Goal: Task Accomplishment & Management: Use online tool/utility

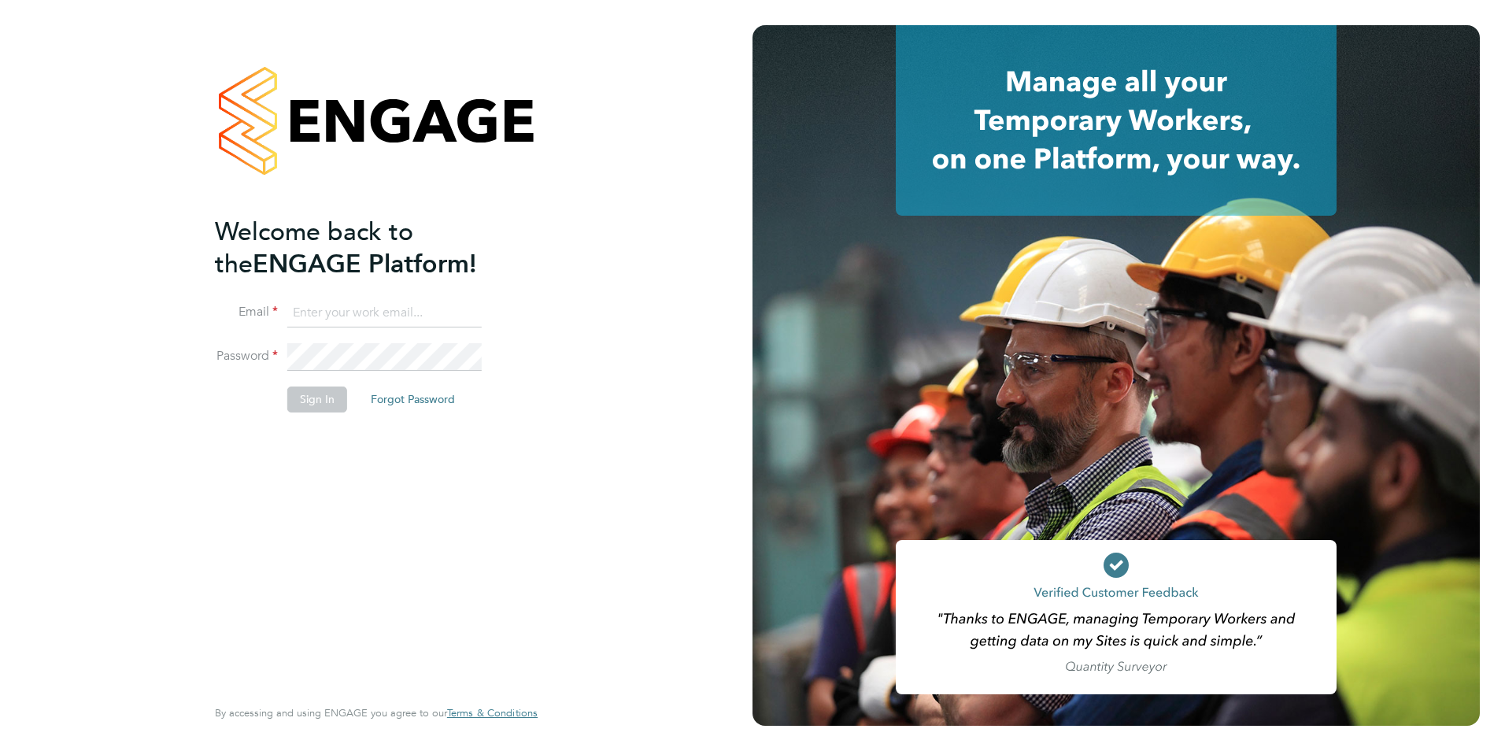
type input "[PERSON_NAME][EMAIL_ADDRESS][DOMAIN_NAME]"
click at [305, 405] on button "Sign In" at bounding box center [317, 398] width 60 height 25
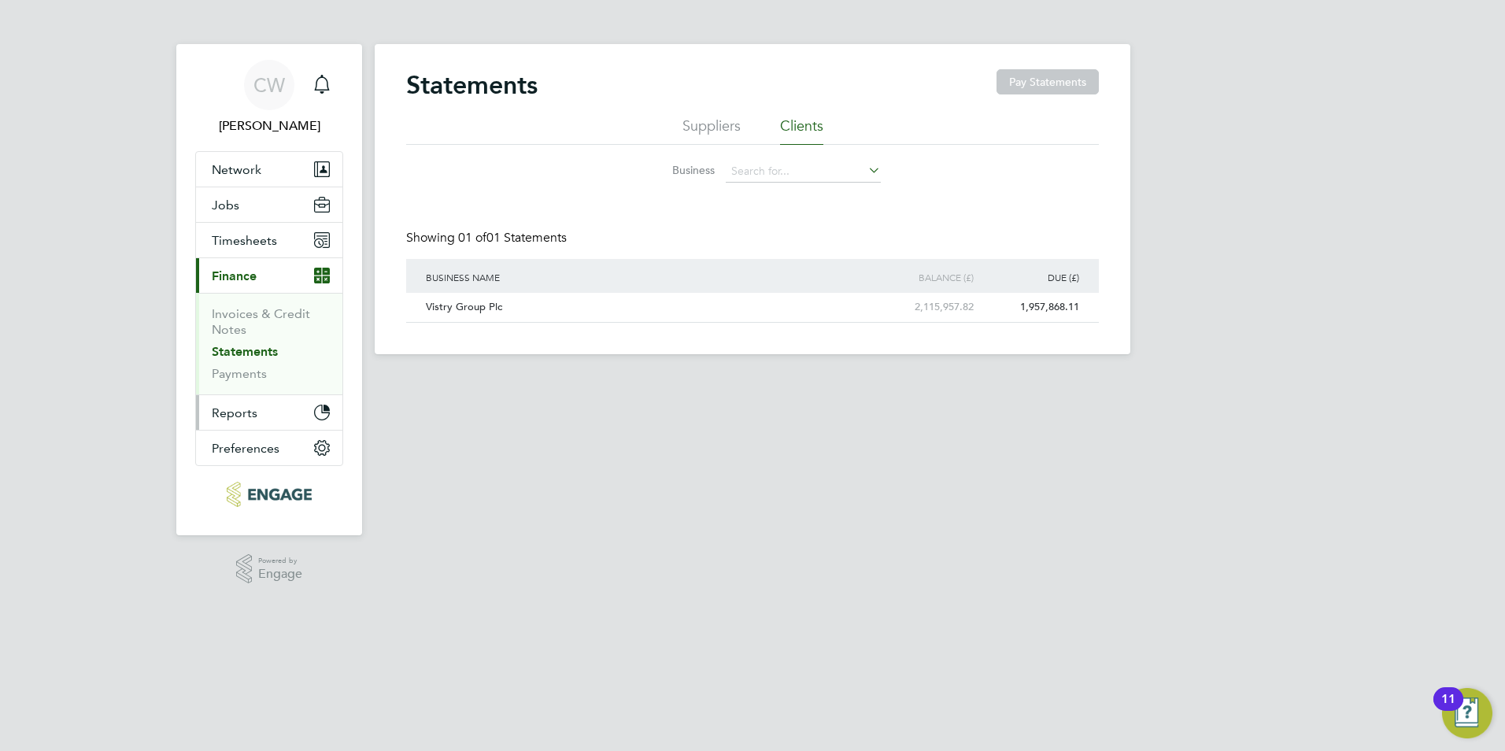
click at [224, 414] on span "Reports" at bounding box center [235, 412] width 46 height 15
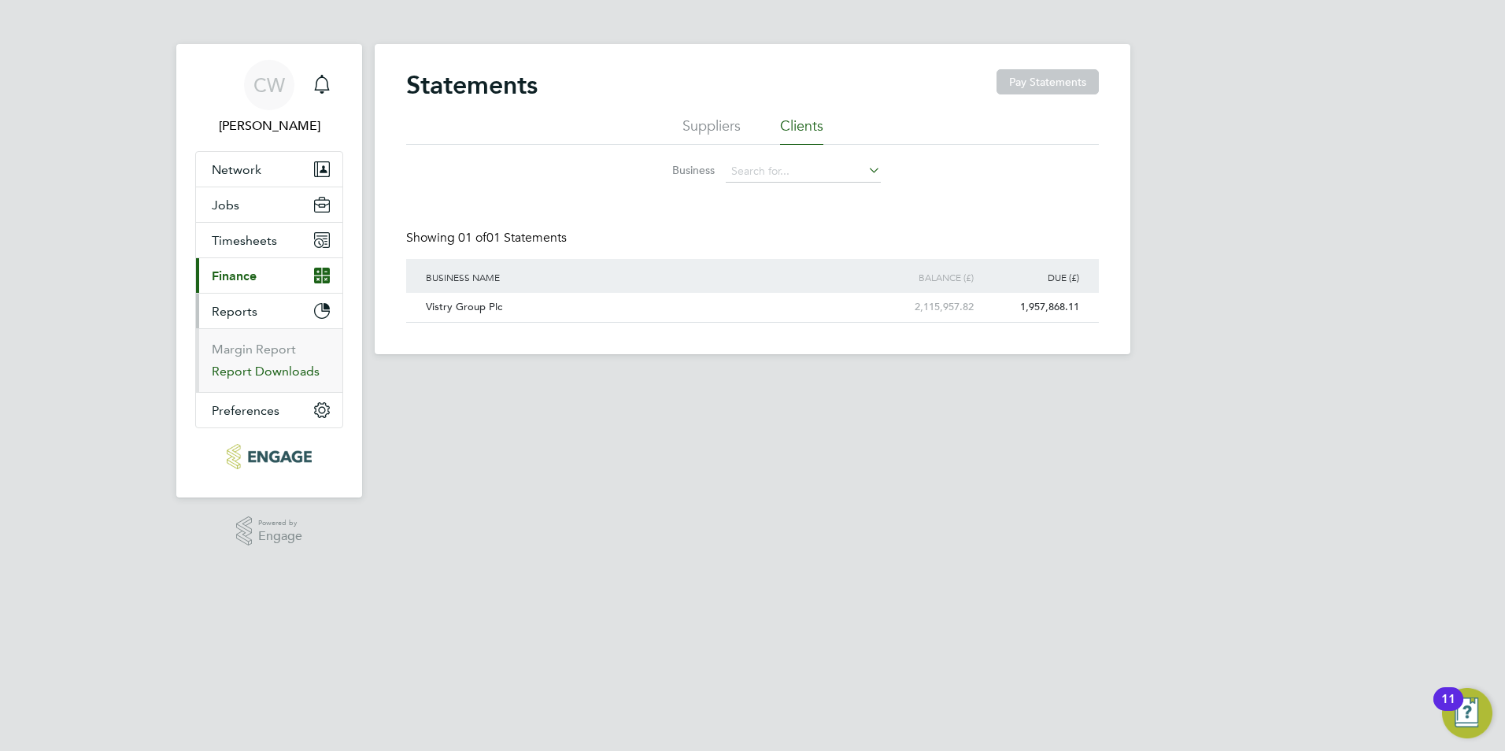
click at [249, 371] on link "Report Downloads" at bounding box center [266, 371] width 108 height 15
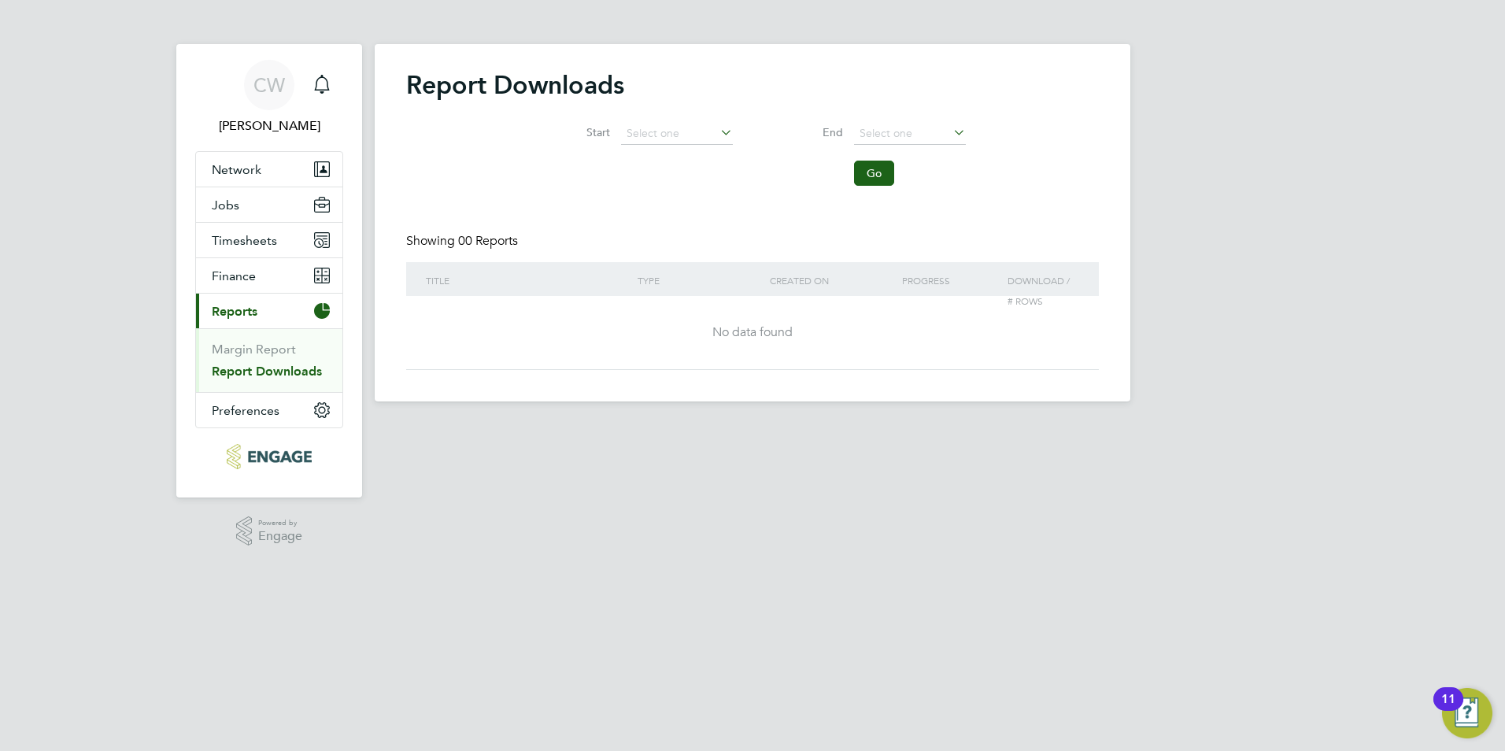
click at [248, 313] on span "Reports" at bounding box center [235, 311] width 46 height 15
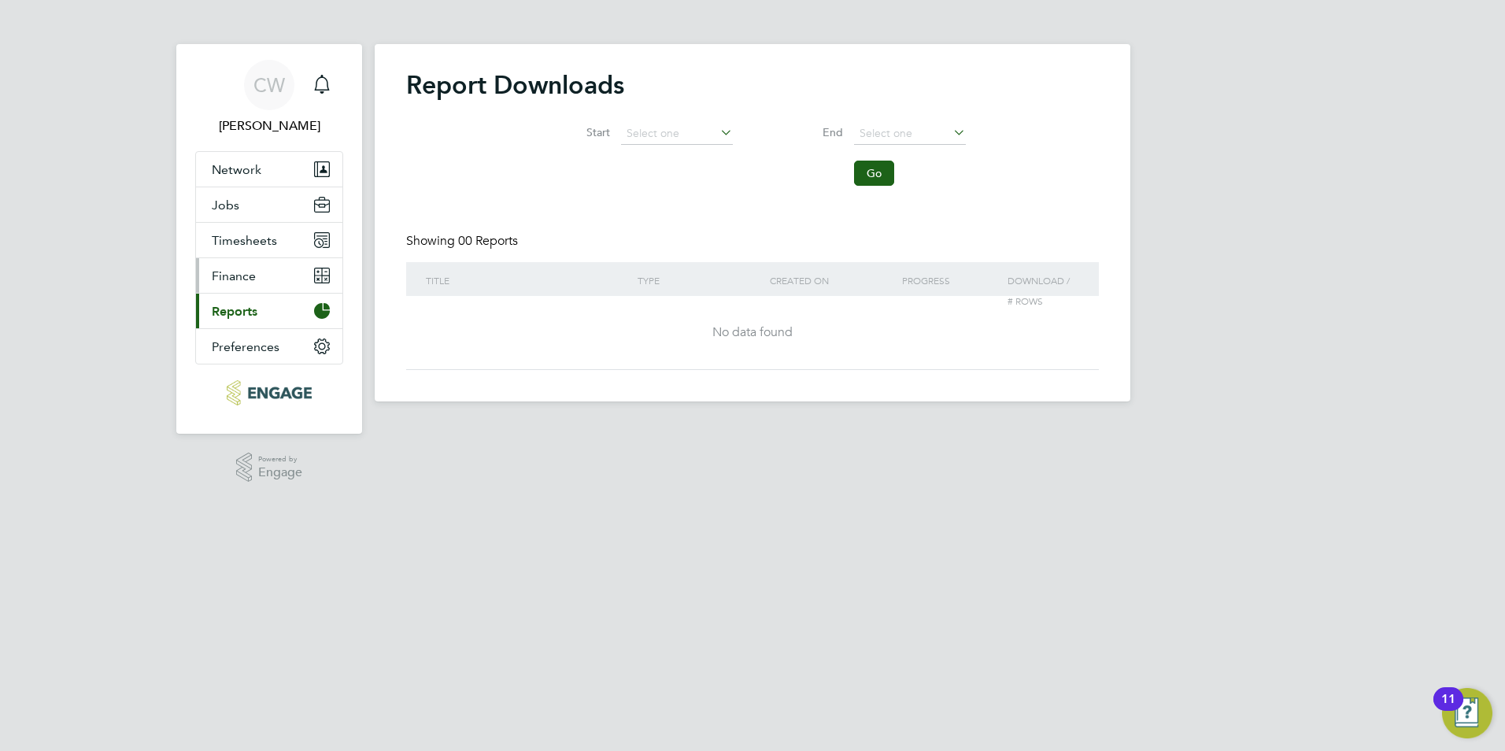
click at [240, 279] on span "Finance" at bounding box center [234, 275] width 44 height 15
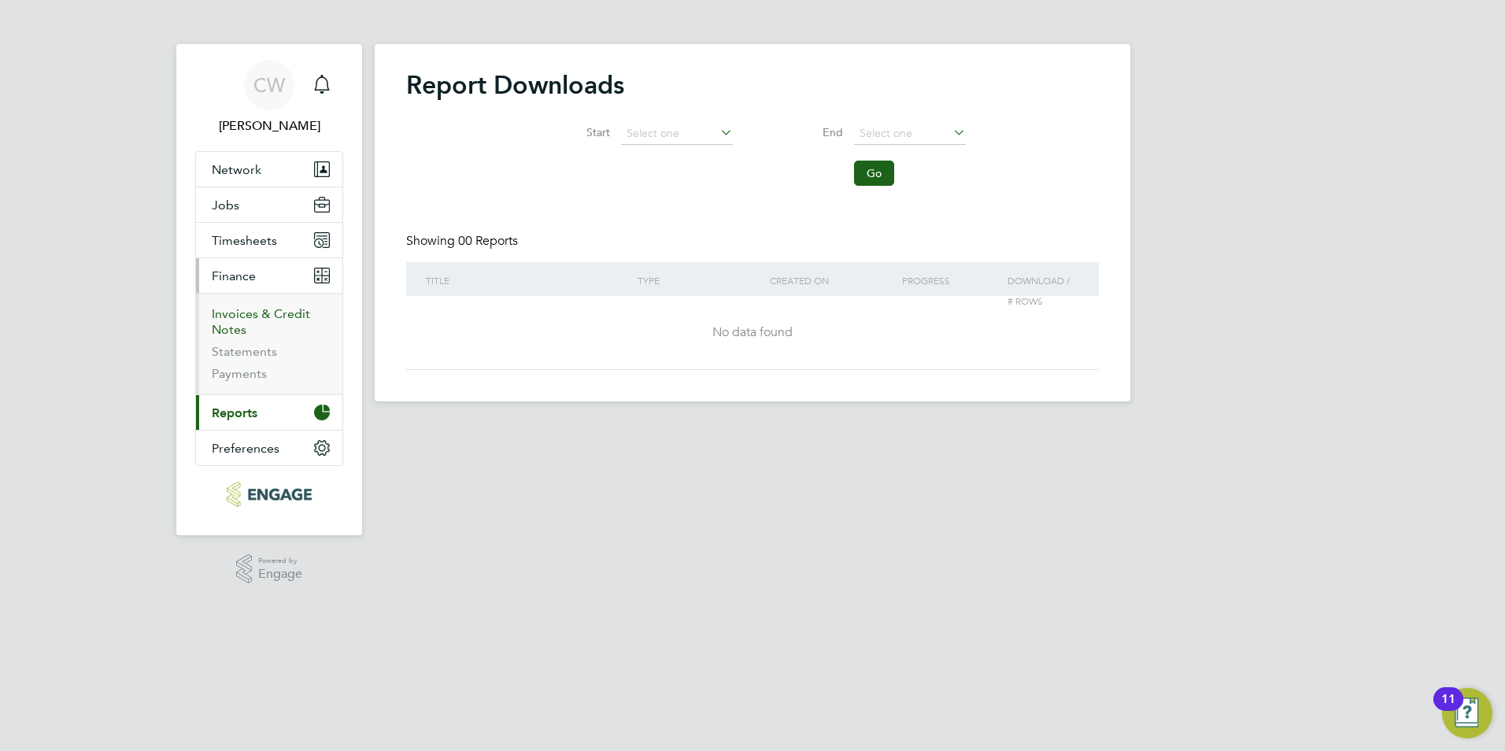
click at [235, 324] on link "Invoices & Credit Notes" at bounding box center [261, 321] width 98 height 31
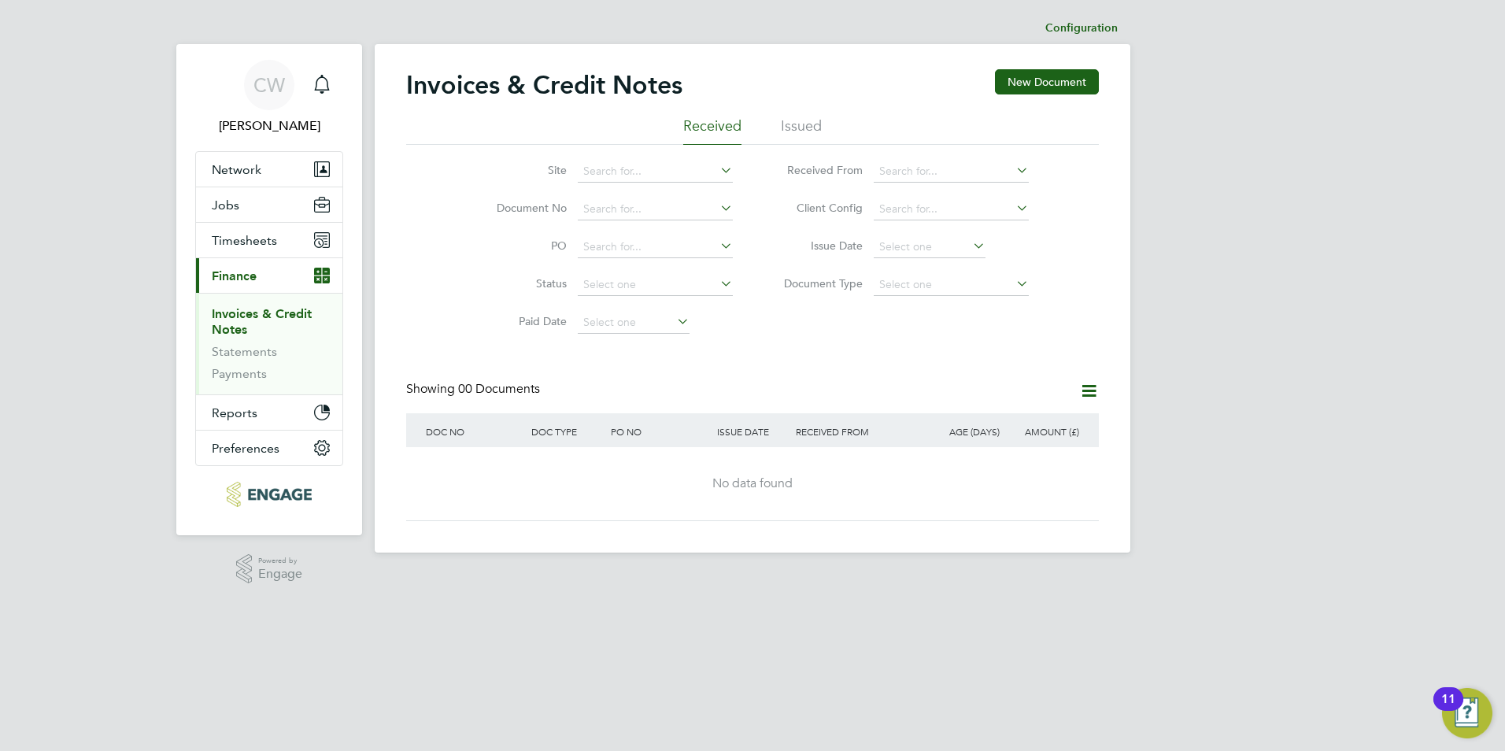
click at [1083, 388] on icon at bounding box center [1089, 391] width 20 height 20
click at [957, 344] on div "Invoices & Credit Notes New Document Received Issued Site Document No PO Status…" at bounding box center [752, 295] width 693 height 452
click at [966, 248] on input at bounding box center [930, 247] width 112 height 22
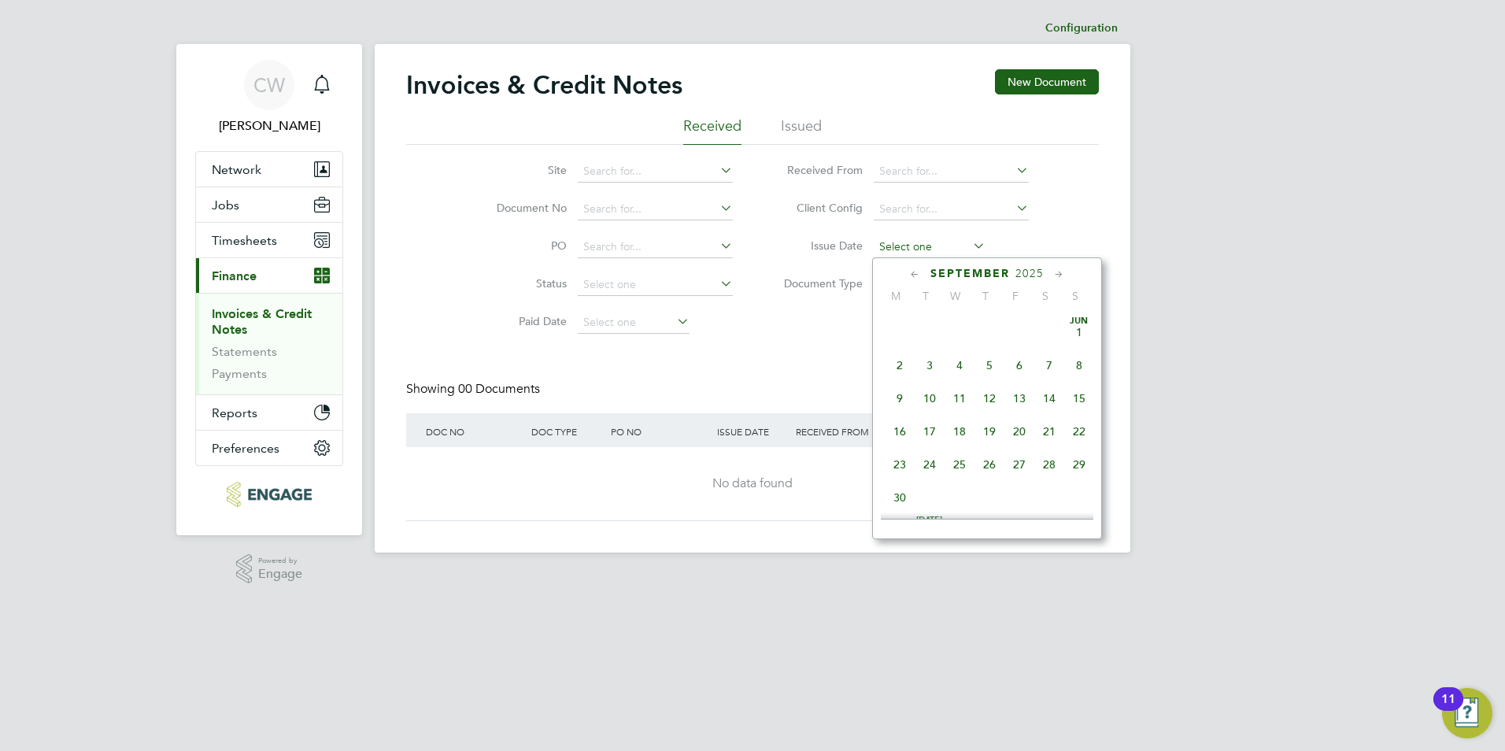
scroll to position [579, 0]
click at [896, 327] on span "8" at bounding box center [900, 317] width 30 height 30
type input "08 Sep 2025"
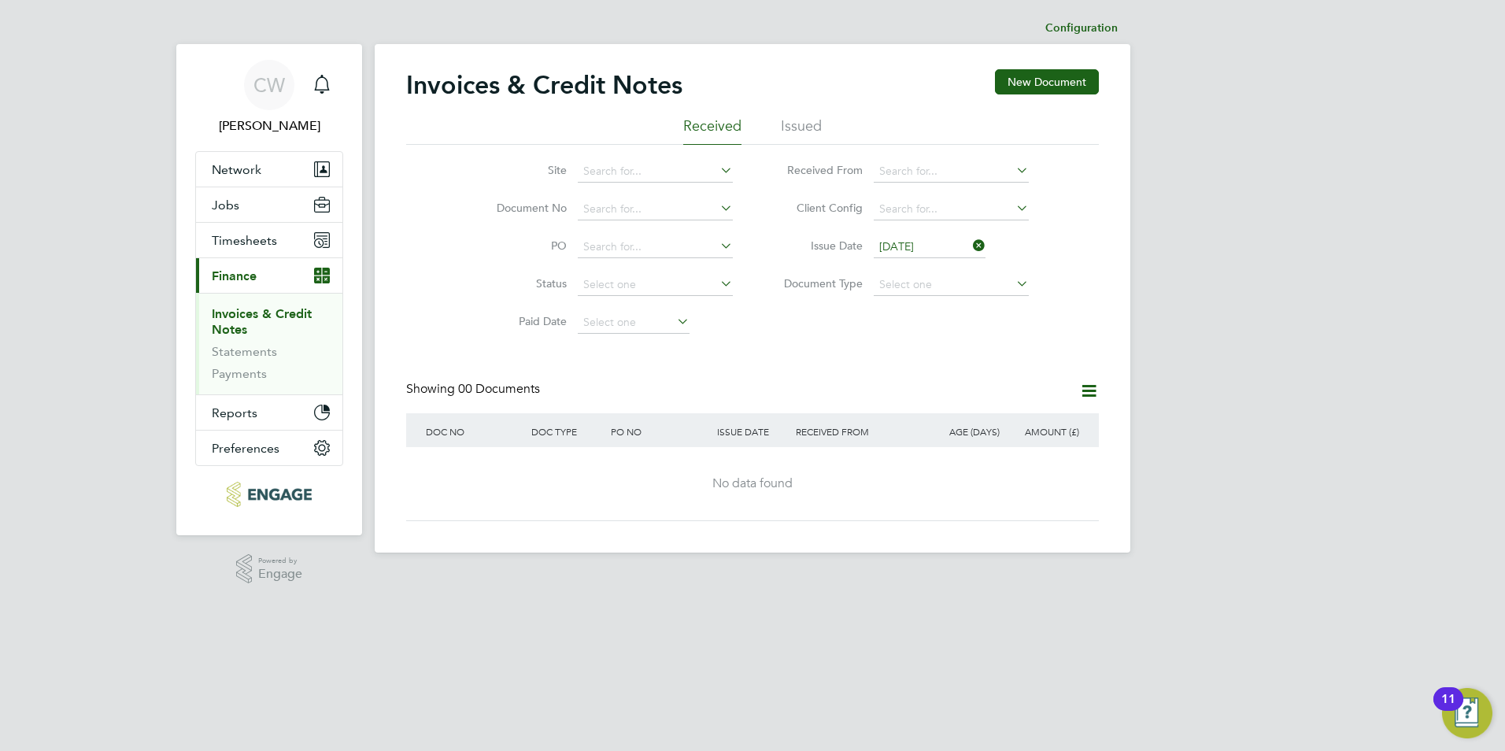
click at [790, 125] on li "Issued" at bounding box center [801, 130] width 41 height 28
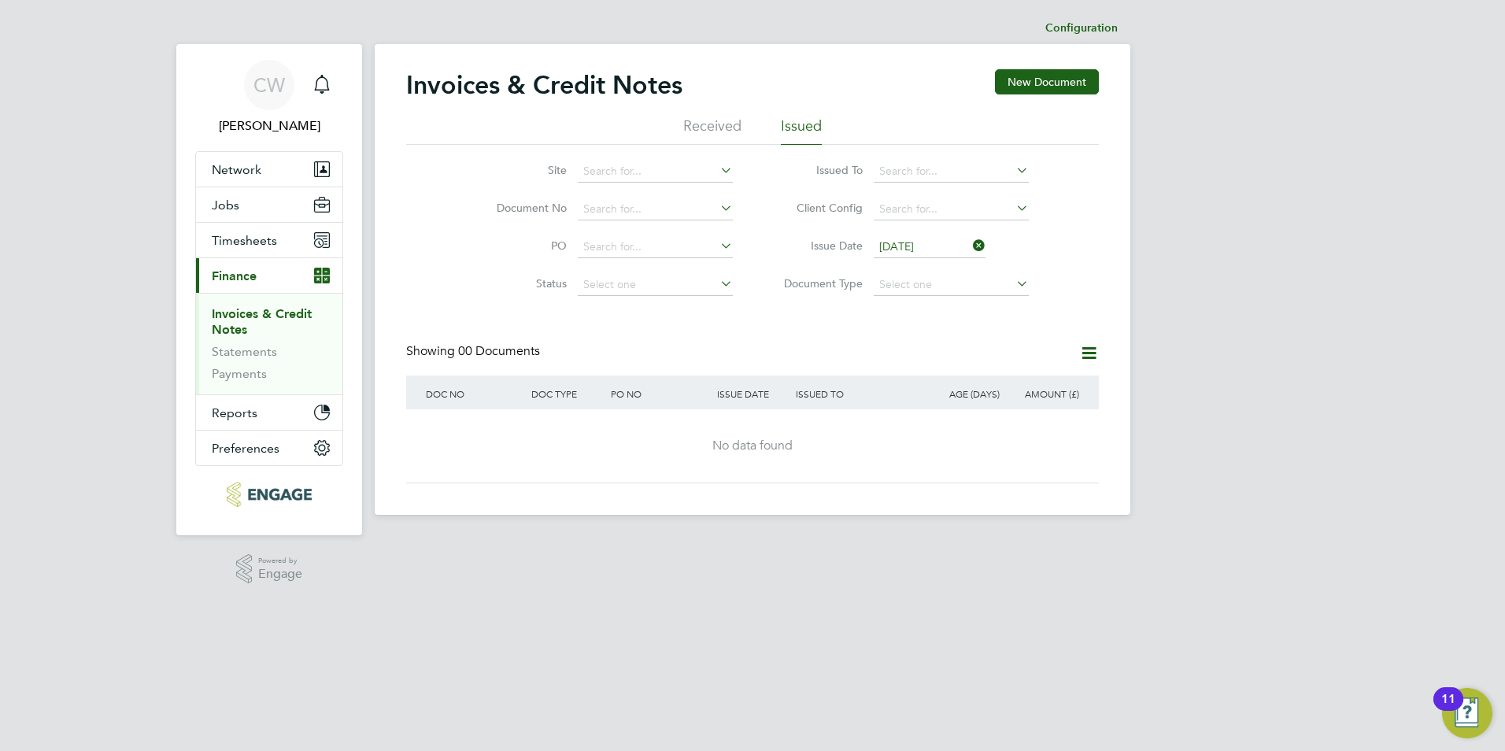
click at [970, 245] on icon at bounding box center [970, 246] width 0 height 22
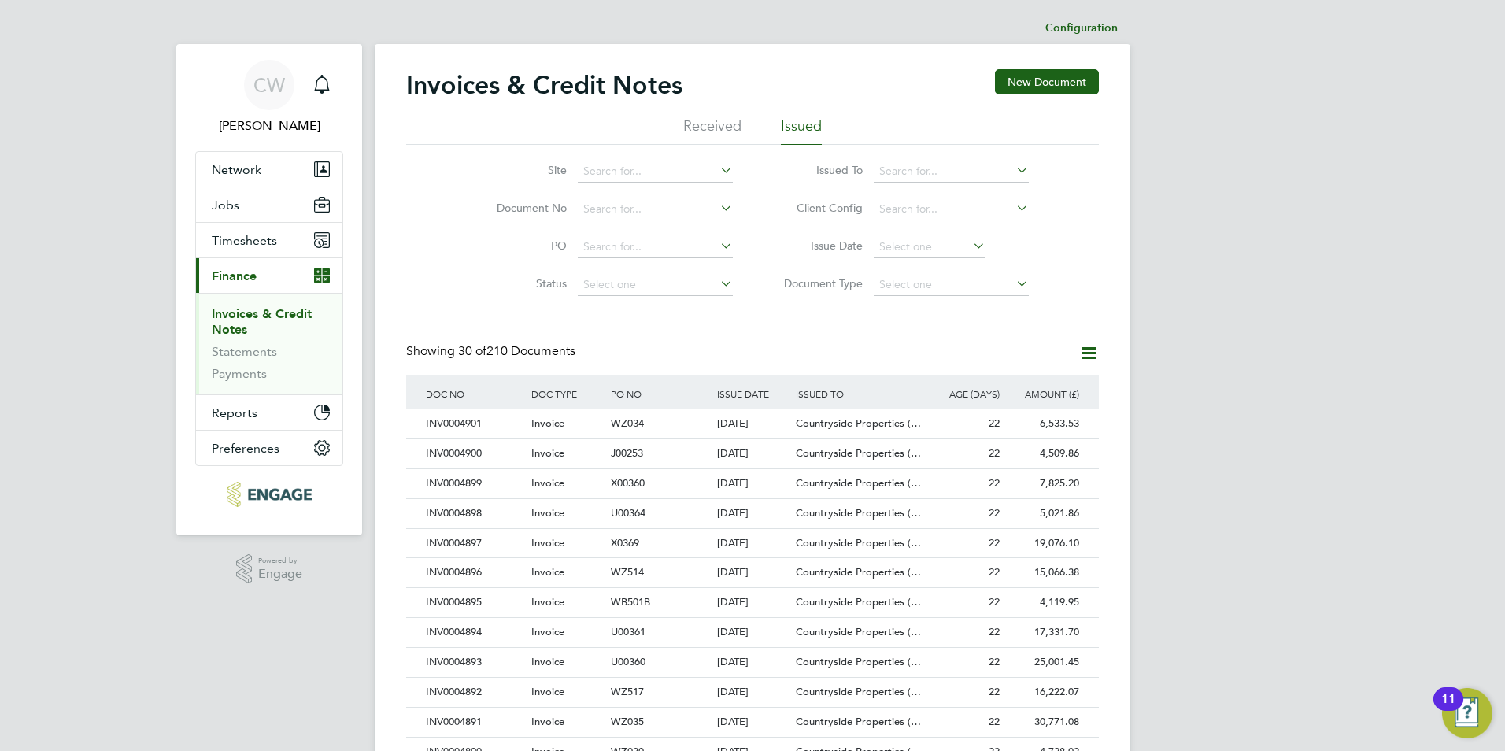
click at [970, 249] on icon at bounding box center [970, 246] width 0 height 22
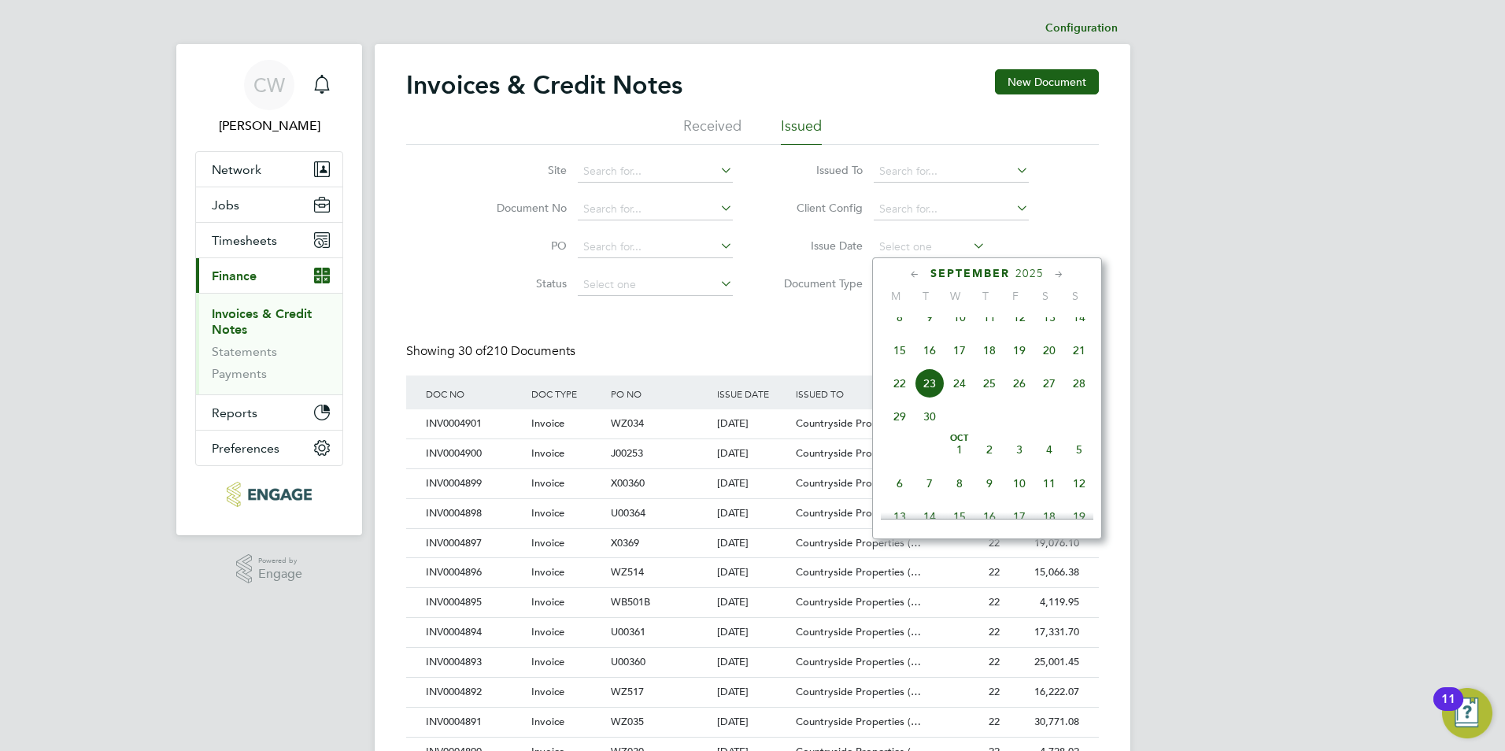
click at [912, 272] on icon at bounding box center [914, 274] width 15 height 17
click at [898, 482] on span "Sep" at bounding box center [900, 479] width 30 height 8
type input "01 Sep 2025"
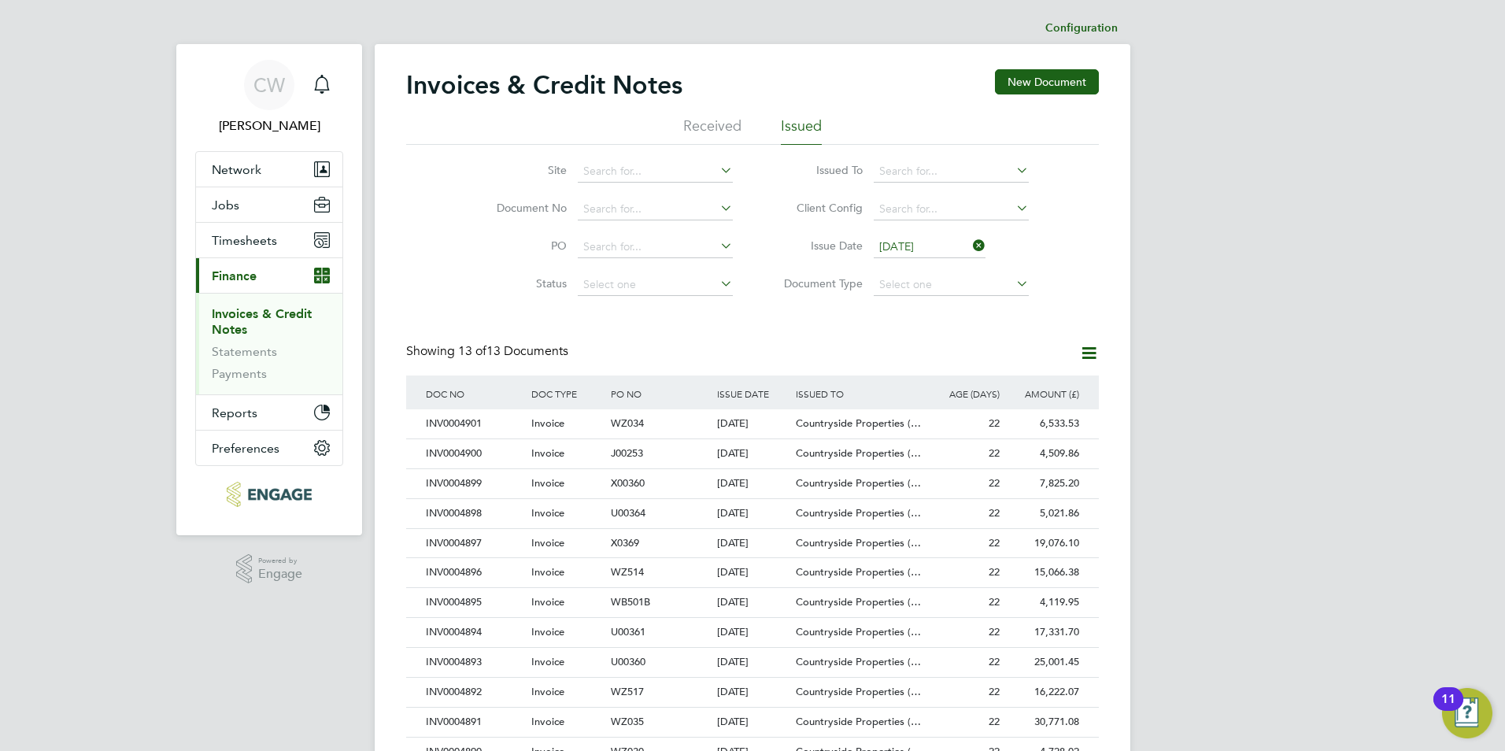
click at [1088, 353] on icon at bounding box center [1089, 353] width 20 height 20
click at [981, 386] on li "Download invoices" at bounding box center [1023, 390] width 150 height 22
